Goal: Navigation & Orientation: Find specific page/section

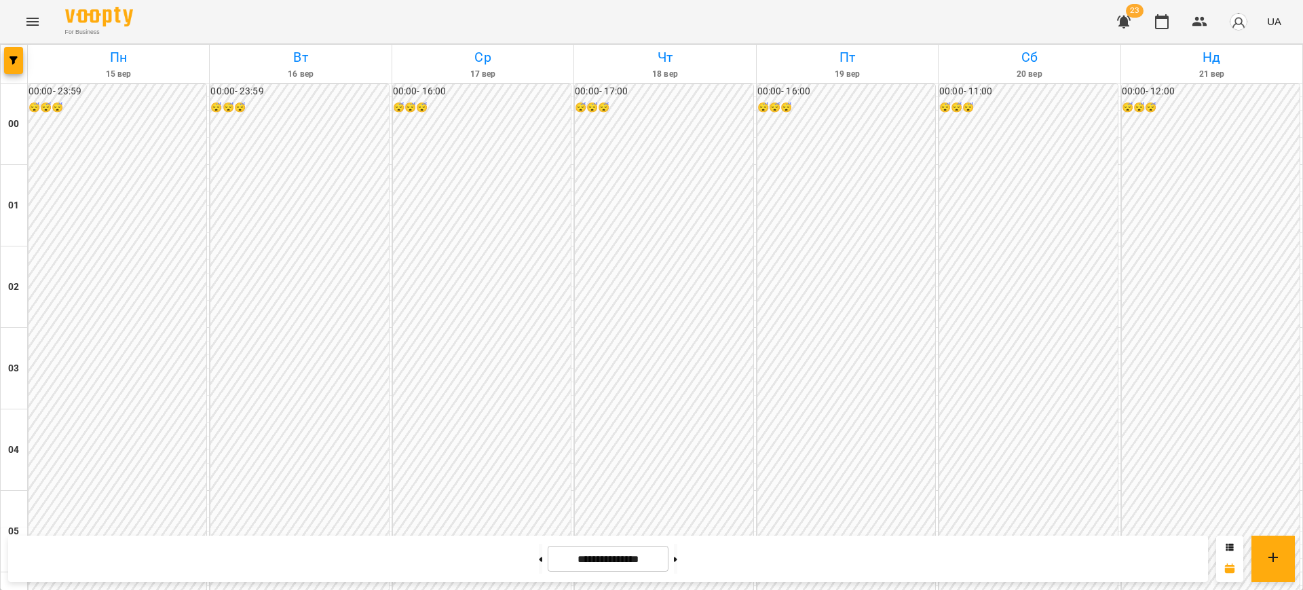
scroll to position [1250, 0]
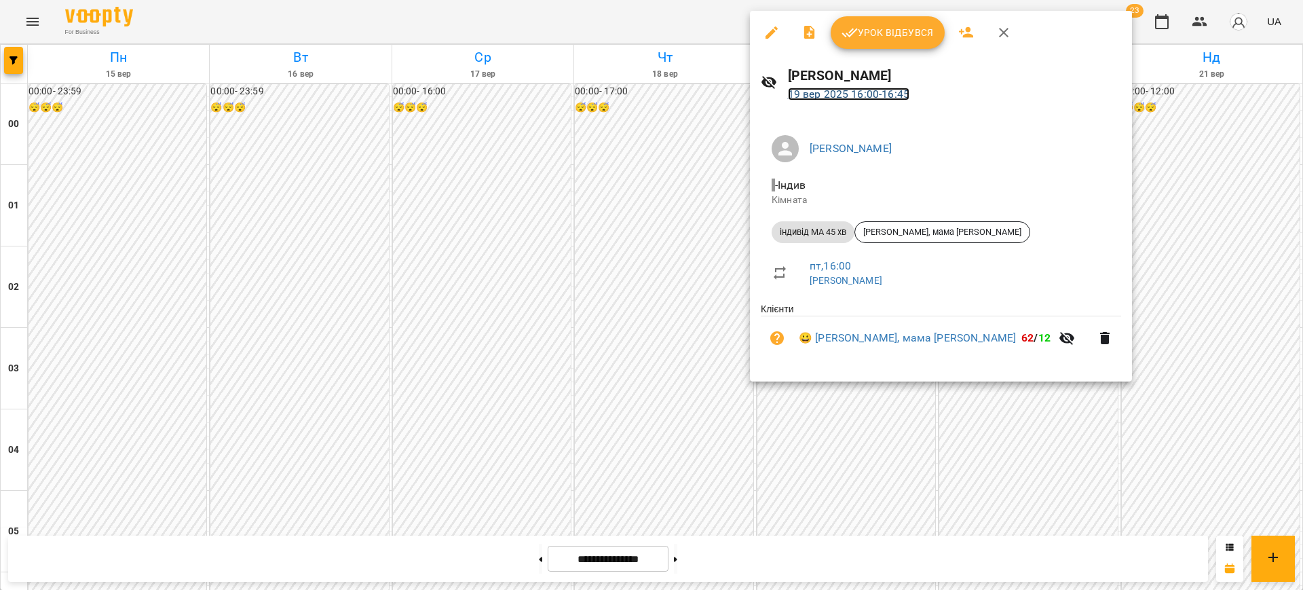
click at [863, 93] on link "19 вер 2025 16:00 - 16:45" at bounding box center [848, 94] width 121 height 13
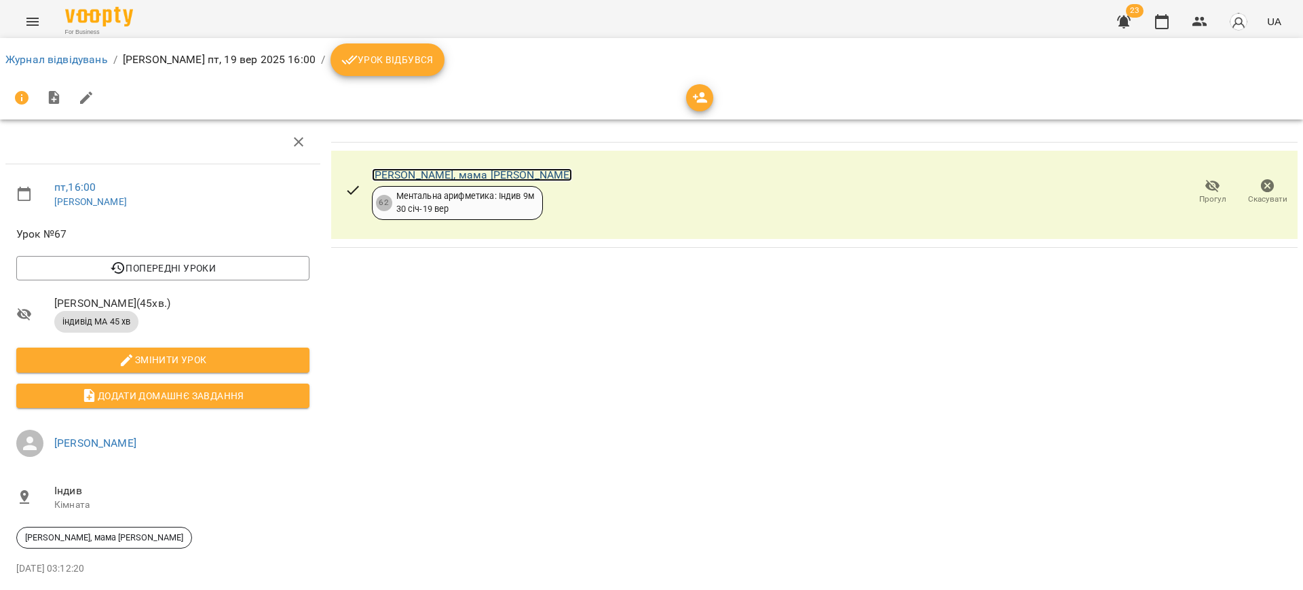
click at [466, 169] on link "[PERSON_NAME], мама [PERSON_NAME]" at bounding box center [472, 174] width 201 height 13
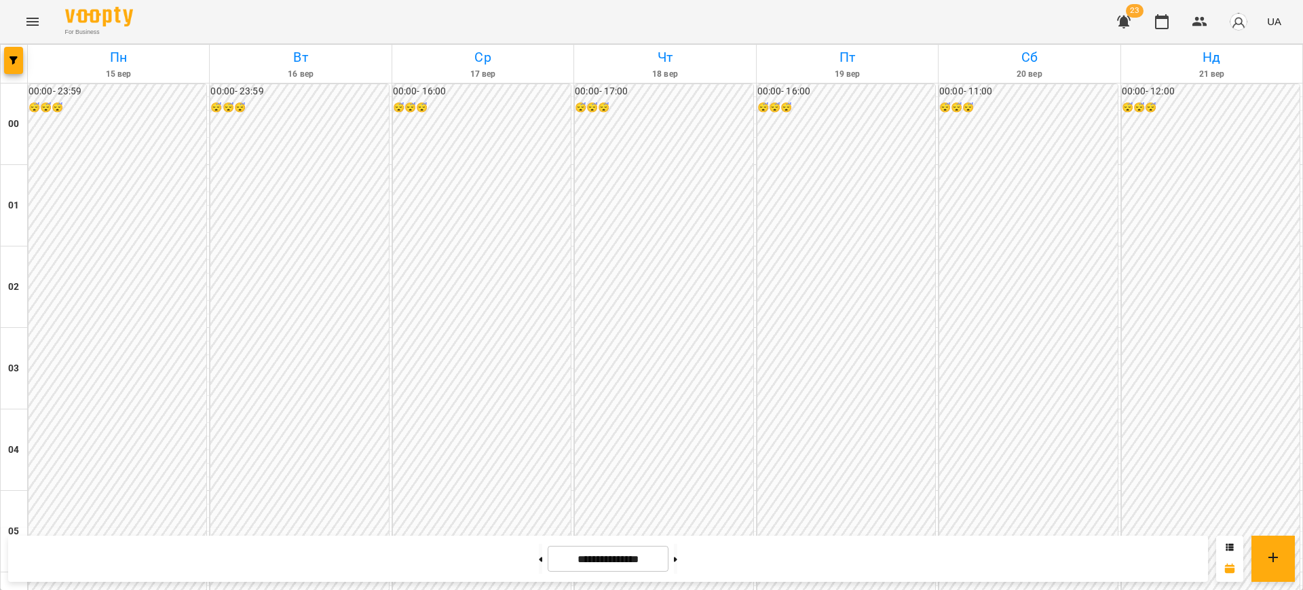
click at [33, 20] on icon "Menu" at bounding box center [32, 22] width 16 height 16
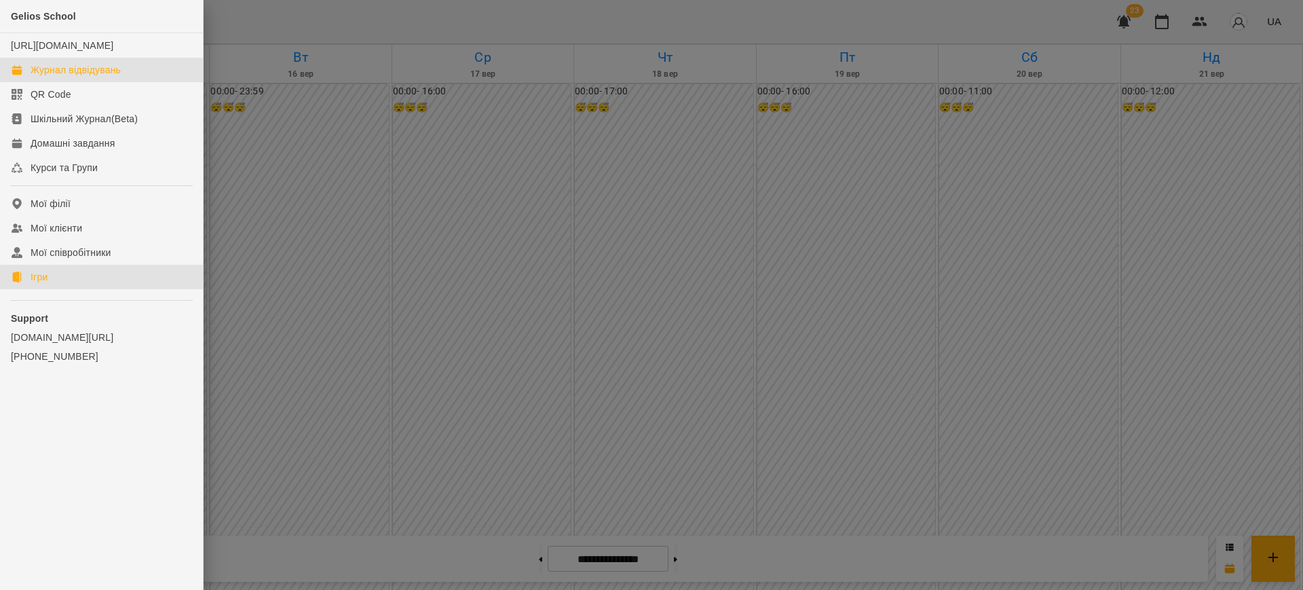
click at [75, 286] on link "Ігри" at bounding box center [101, 277] width 203 height 24
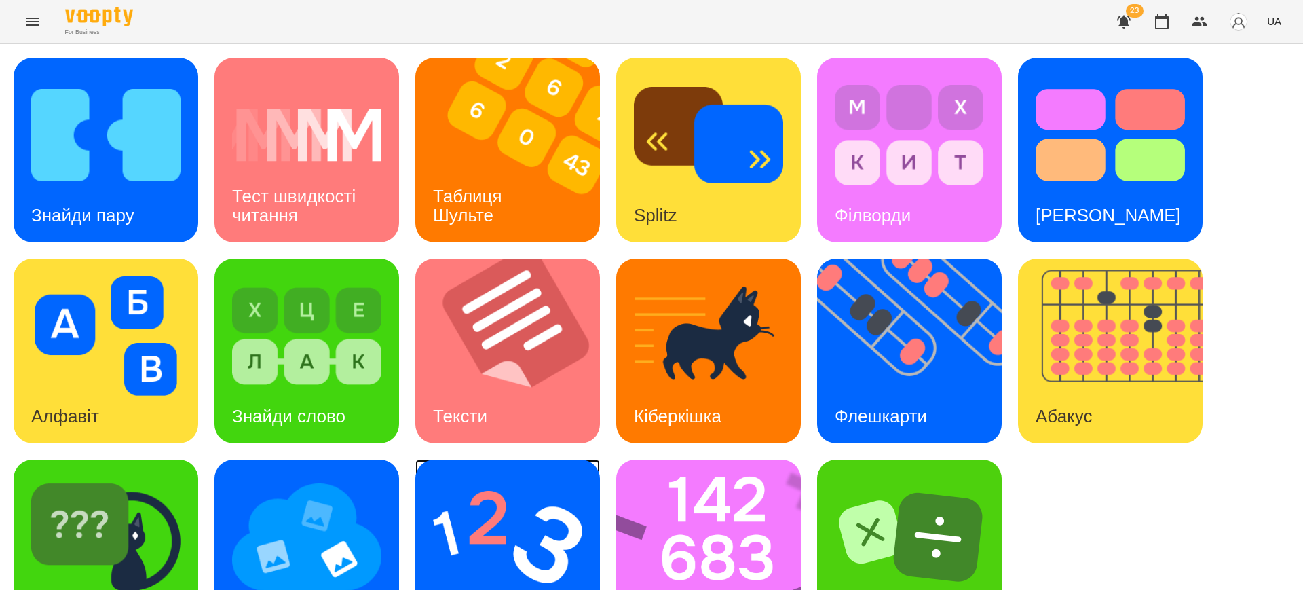
click at [463, 567] on img at bounding box center [507, 536] width 149 height 119
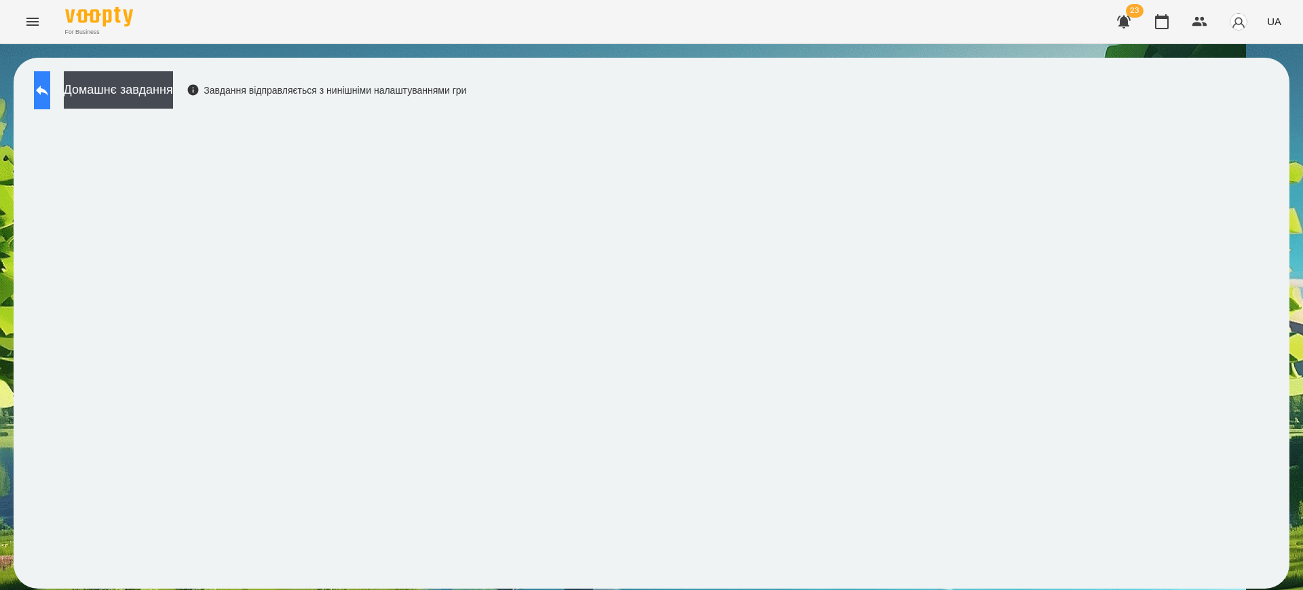
click at [48, 83] on icon at bounding box center [42, 90] width 16 height 16
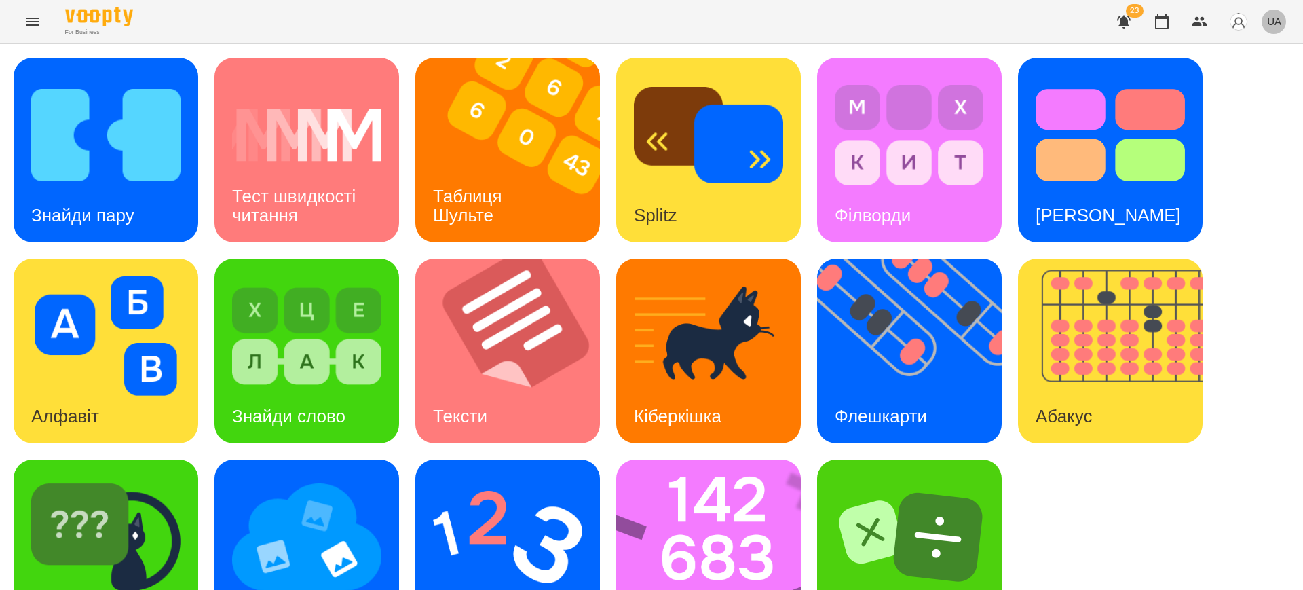
click at [1274, 29] on button "UA" at bounding box center [1274, 21] width 25 height 25
click at [1247, 56] on div "English" at bounding box center [1248, 52] width 69 height 24
